Goal: Information Seeking & Learning: Learn about a topic

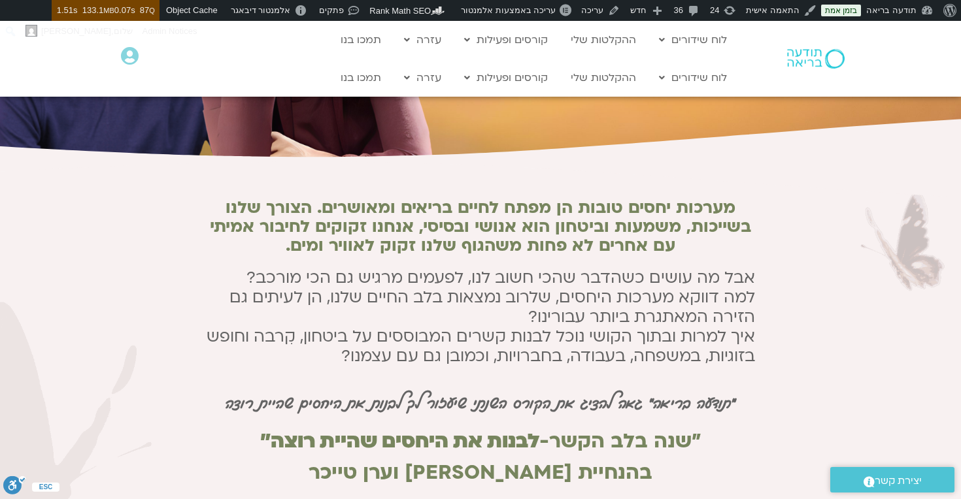
scroll to position [203, 0]
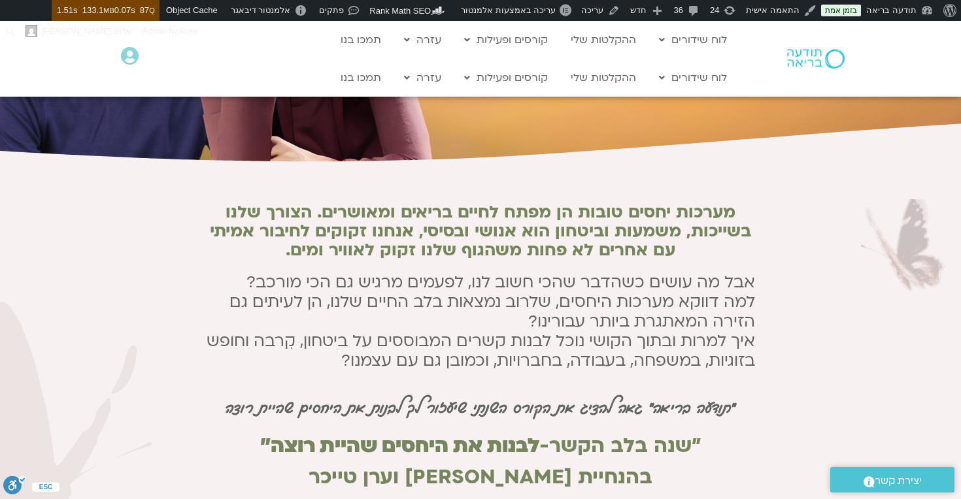
click at [562, 312] on p "אבל מה עושים כשהדבר שהכי חשוב לנו, לפעמים מרגיש גם הכי מורכב? למה דווקא מערכות …" at bounding box center [480, 322] width 549 height 98
click at [548, 326] on p "אבל מה עושים כשהדבר שהכי חשוב לנו, לפעמים מרגיש גם הכי מורכב? למה דווקא מערכות …" at bounding box center [480, 322] width 549 height 98
